Goal: Navigation & Orientation: Find specific page/section

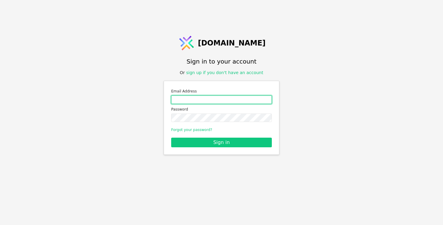
click at [198, 100] on input "Email address" at bounding box center [221, 100] width 101 height 8
type input "s"
type input "[EMAIL_ADDRESS][DOMAIN_NAME]"
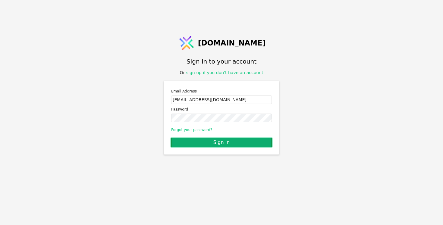
click at [207, 142] on button "Sign in" at bounding box center [221, 143] width 101 height 10
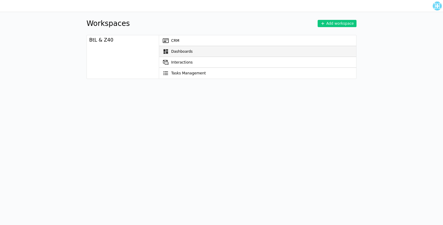
click at [167, 49] on icon at bounding box center [166, 51] width 5 height 5
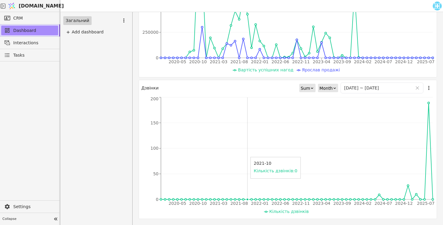
scroll to position [92, 0]
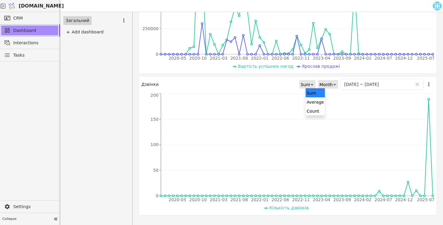
click at [314, 84] on icon at bounding box center [312, 85] width 4 height 4
click at [333, 84] on div "Month" at bounding box center [325, 84] width 13 height 8
click at [332, 101] on div "Week" at bounding box center [333, 101] width 19 height 9
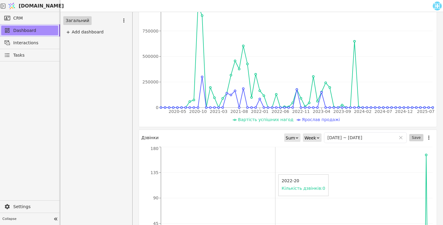
scroll to position [0, 0]
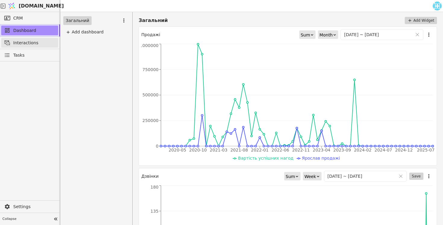
click at [34, 43] on span "Interactions" at bounding box center [34, 43] width 42 height 6
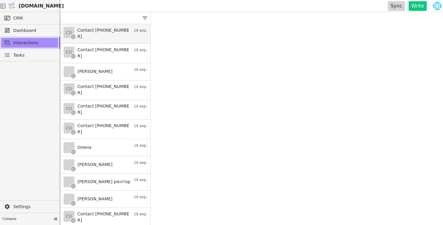
click at [126, 30] on h3 "Contact [PHONE_NUMBER]" at bounding box center [103, 33] width 53 height 13
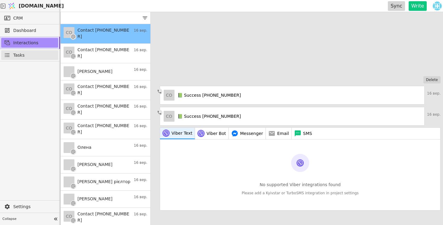
click at [27, 56] on link "Tasks" at bounding box center [29, 55] width 57 height 10
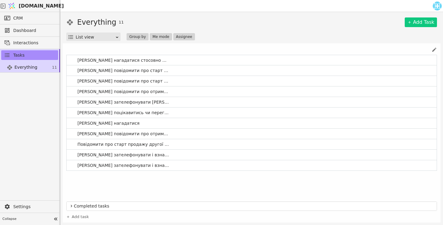
click at [72, 205] on icon at bounding box center [71, 205] width 5 height 7
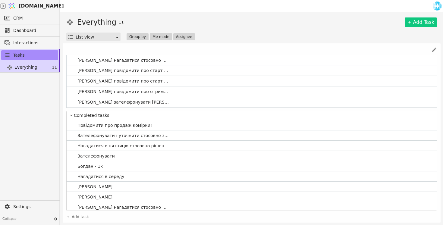
click at [72, 116] on icon at bounding box center [71, 115] width 5 height 7
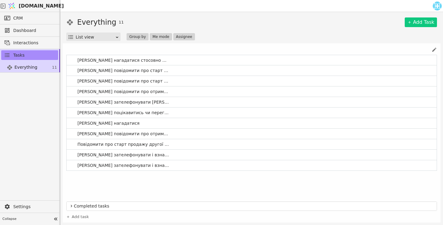
click at [30, 108] on div at bounding box center [30, 137] width 60 height 128
click at [26, 16] on link "CRM" at bounding box center [29, 18] width 57 height 10
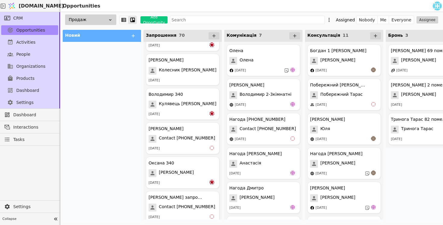
click at [110, 18] on icon at bounding box center [110, 19] width 5 height 5
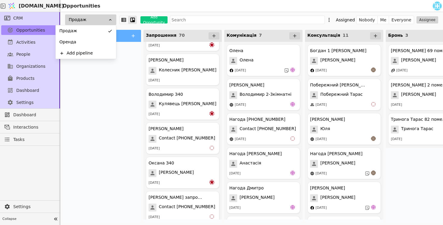
click at [117, 103] on div at bounding box center [102, 132] width 78 height 181
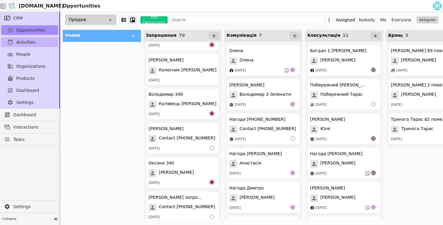
click at [35, 42] on link "Activities" at bounding box center [29, 42] width 57 height 10
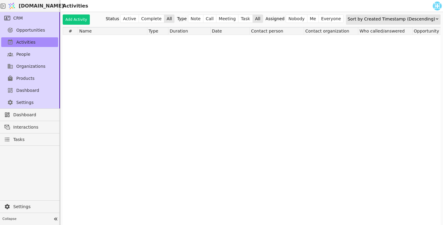
scroll to position [9655, 0]
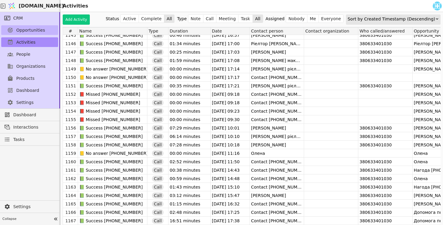
click at [35, 28] on span "Opportunities" at bounding box center [30, 30] width 29 height 6
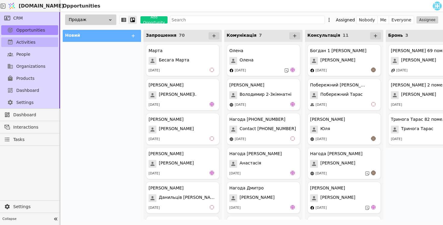
click at [34, 42] on link "Activities" at bounding box center [29, 42] width 57 height 10
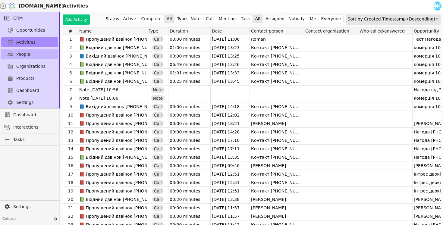
click at [32, 55] on link "People" at bounding box center [29, 54] width 57 height 10
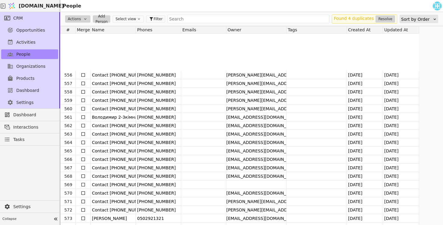
scroll to position [4820, 0]
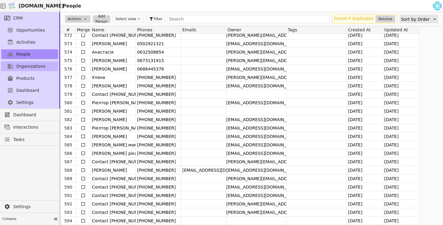
click at [33, 69] on link "Organizations" at bounding box center [29, 66] width 57 height 10
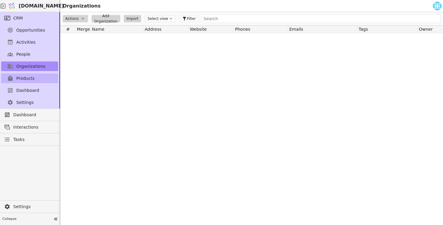
click at [33, 77] on span "Products" at bounding box center [25, 78] width 18 height 6
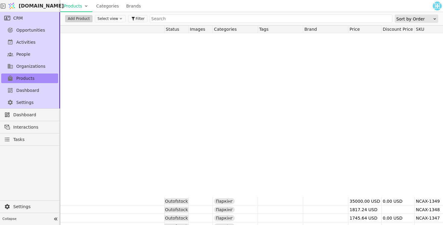
scroll to position [268, 0]
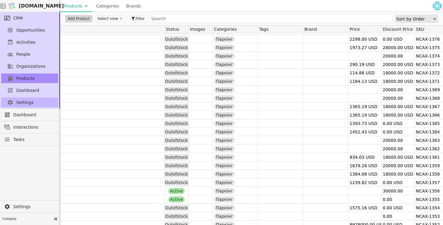
click at [33, 101] on link "Settings" at bounding box center [29, 103] width 57 height 10
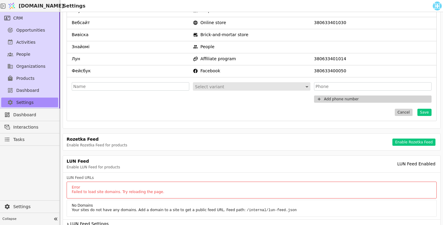
scroll to position [197, 0]
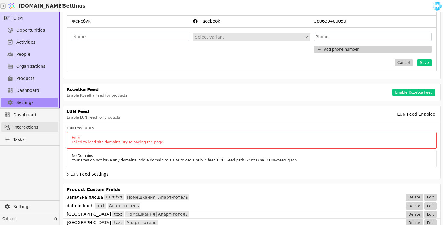
click at [38, 124] on span "Interactions" at bounding box center [34, 127] width 42 height 6
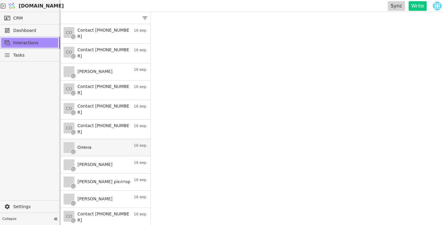
click at [107, 139] on link "Олена 16 вер." at bounding box center [106, 147] width 90 height 17
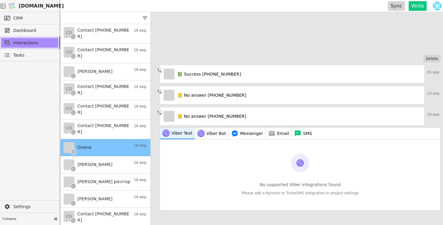
click at [173, 133] on span "Viber Text" at bounding box center [181, 133] width 21 height 6
click at [207, 130] on span "Viber Bot" at bounding box center [216, 133] width 20 height 6
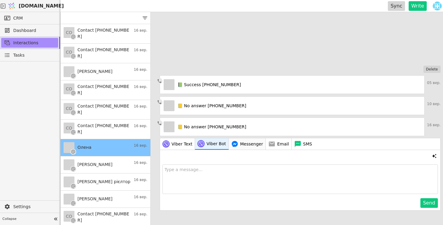
click at [240, 146] on span "Messenger" at bounding box center [251, 144] width 23 height 6
click at [273, 145] on button "Email" at bounding box center [279, 143] width 26 height 11
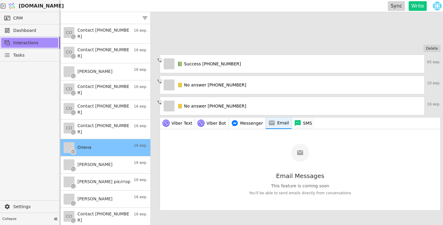
click at [303, 124] on span "SMS" at bounding box center [307, 123] width 9 height 6
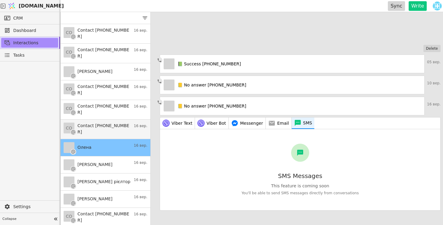
click at [111, 123] on h3 "Contact [PHONE_NUMBER]" at bounding box center [103, 129] width 53 height 13
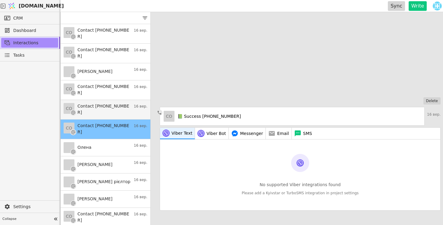
click at [110, 104] on div "Contact [PHONE_NUMBER]" at bounding box center [103, 109] width 53 height 13
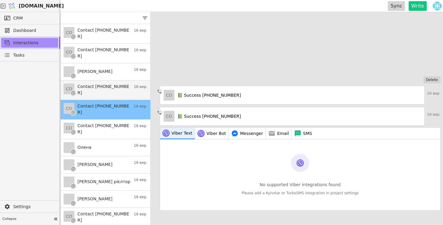
click at [111, 86] on h3 "Contact [PHONE_NUMBER]" at bounding box center [103, 89] width 53 height 13
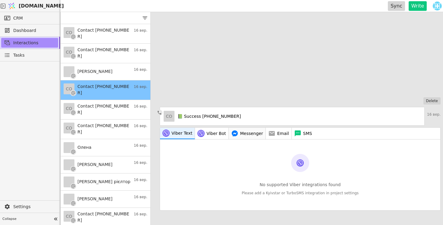
click at [242, 135] on span "Messenger" at bounding box center [251, 133] width 23 height 6
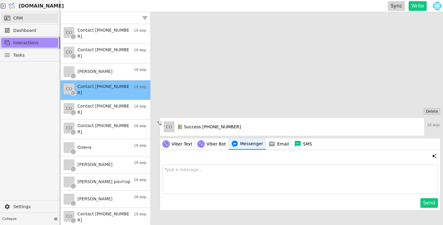
click at [33, 16] on link "CRM" at bounding box center [29, 18] width 57 height 10
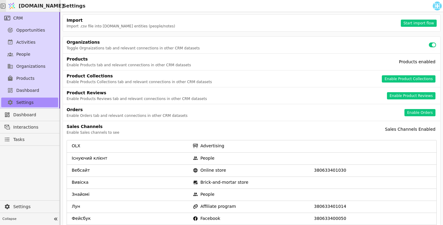
click at [6, 7] on icon at bounding box center [3, 6] width 6 height 6
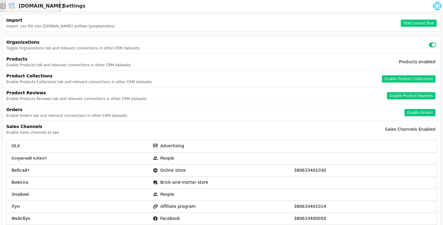
click at [6, 7] on icon at bounding box center [3, 6] width 6 height 6
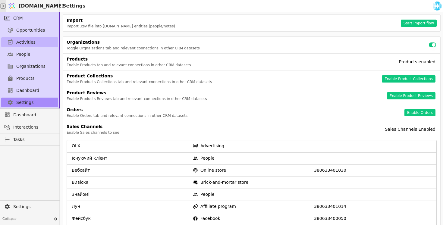
click at [30, 44] on span "Activities" at bounding box center [25, 42] width 19 height 6
